Goal: Use online tool/utility: Use online tool/utility

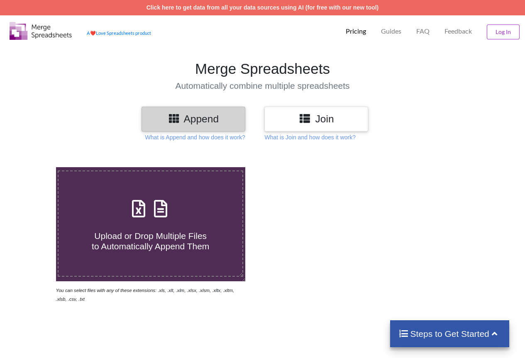
click at [164, 261] on label "Upload or Drop Multiple Files to Automatically Append Them" at bounding box center [151, 224] width 186 height 107
click at [34, 167] on input "Upload or Drop Multiple Files to Automatically Append Them" at bounding box center [34, 167] width 0 height 0
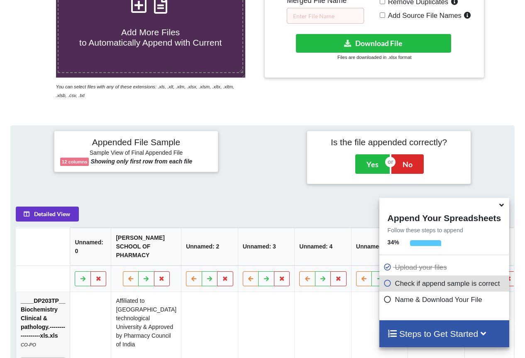
scroll to position [80, 0]
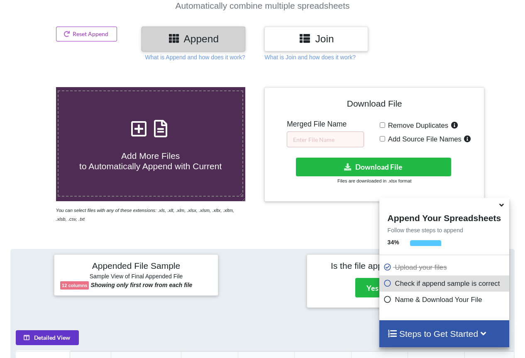
click at [178, 169] on span "Add More Files to Automatically Append with Current" at bounding box center [150, 161] width 142 height 20
click at [34, 87] on input "Add More Files to Automatically Append with Current" at bounding box center [34, 87] width 0 height 0
type input "C:\fakepath\__DP203TP__ BIOCHEMISTERY__ MID SEM 1 QUESTION PAPER & ANSWER KEY x…"
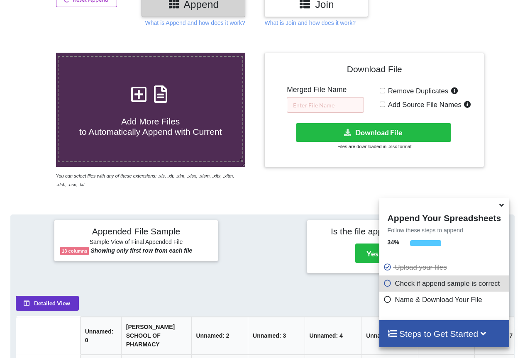
scroll to position [125, 0]
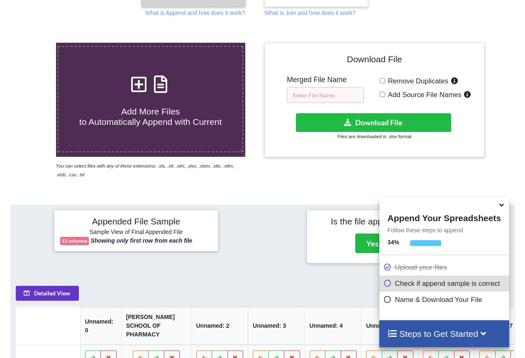
click at [338, 97] on input "text" at bounding box center [325, 95] width 77 height 16
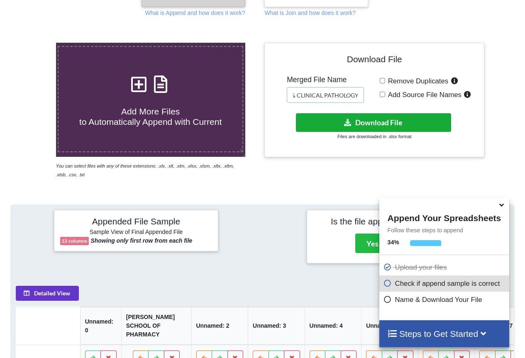
type input "DP203TP__ BIOCHEMISTERY & CLINICAL PATHOLOGY"
click at [415, 120] on button "Download File" at bounding box center [374, 122] width 156 height 19
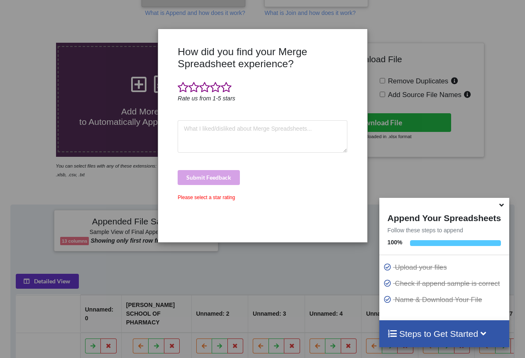
click at [501, 205] on icon at bounding box center [501, 203] width 9 height 7
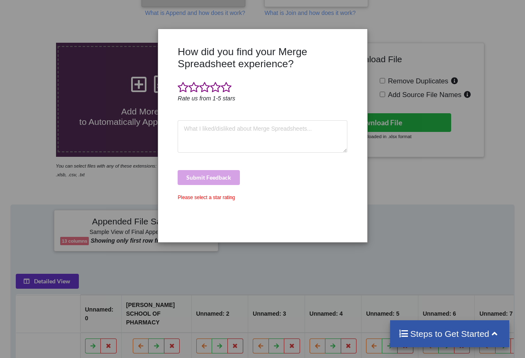
click at [450, 126] on div "How did you find your Merge Spreadsheet experience? Rate us from 1-5 stars Subm…" at bounding box center [262, 179] width 525 height 358
